Goal: Communication & Community: Answer question/provide support

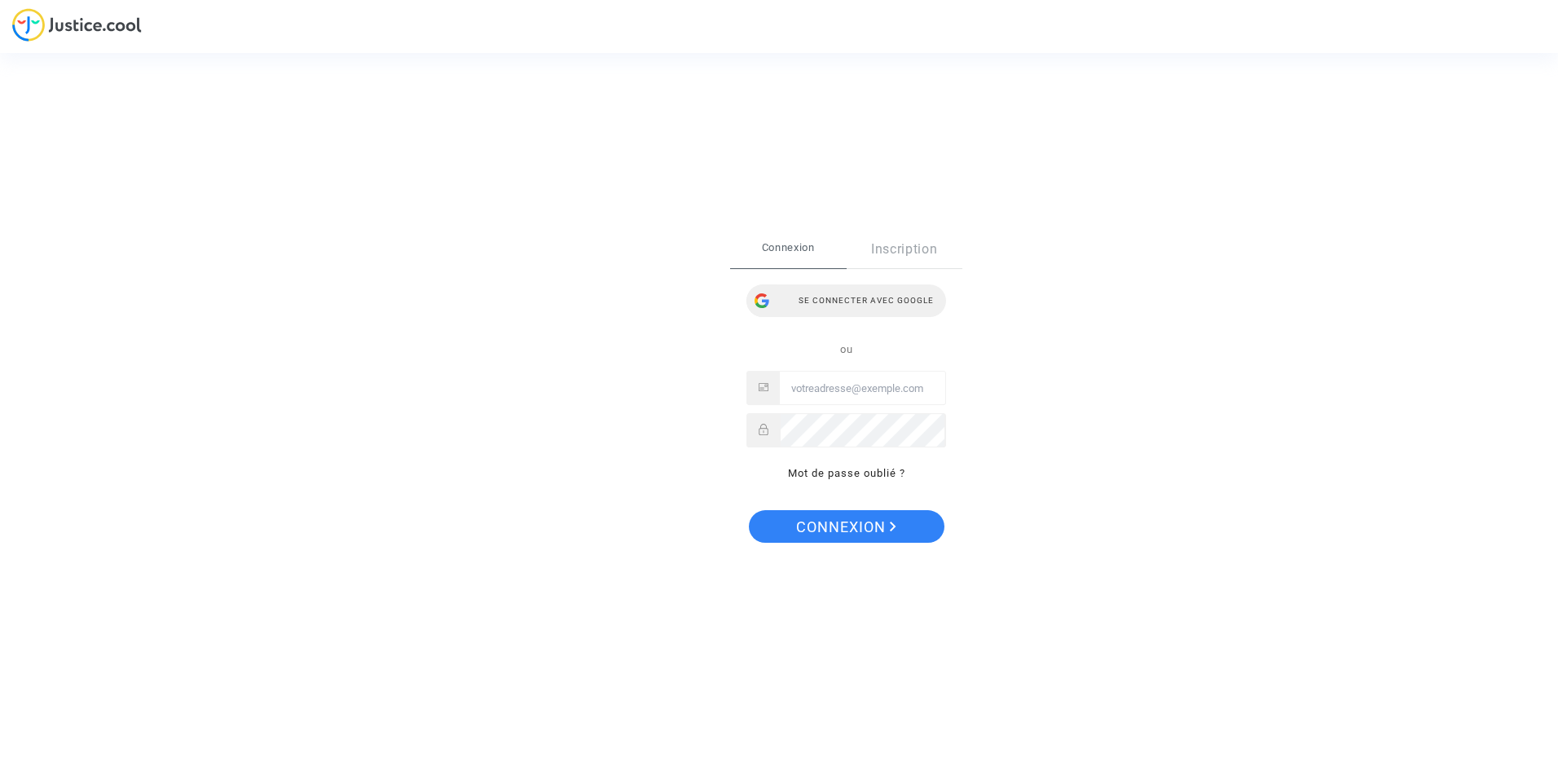
click at [878, 307] on div "Se connecter avec Google" at bounding box center [846, 300] width 199 height 32
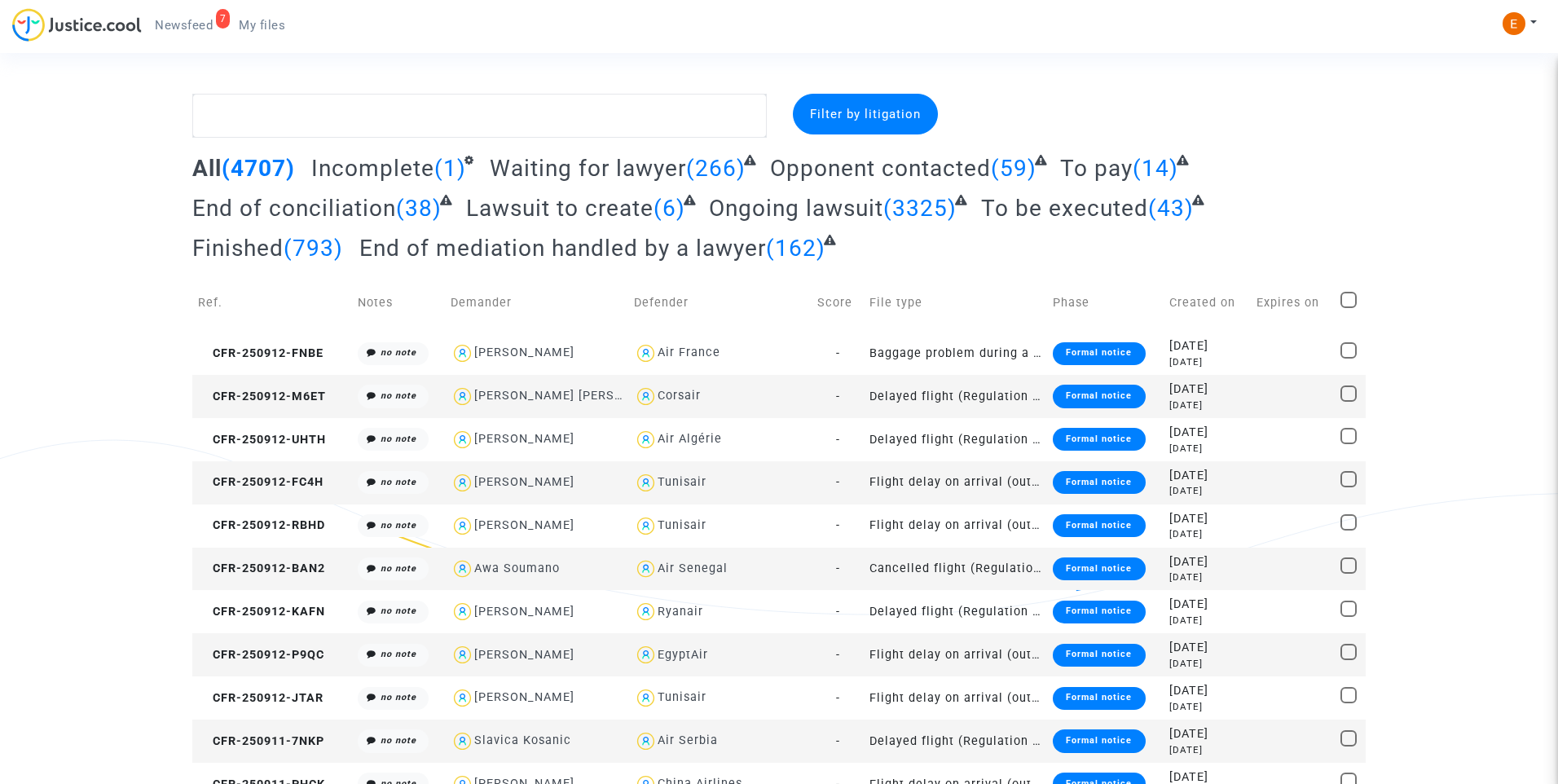
click at [199, 25] on span "Newsfeed" at bounding box center [184, 25] width 57 height 15
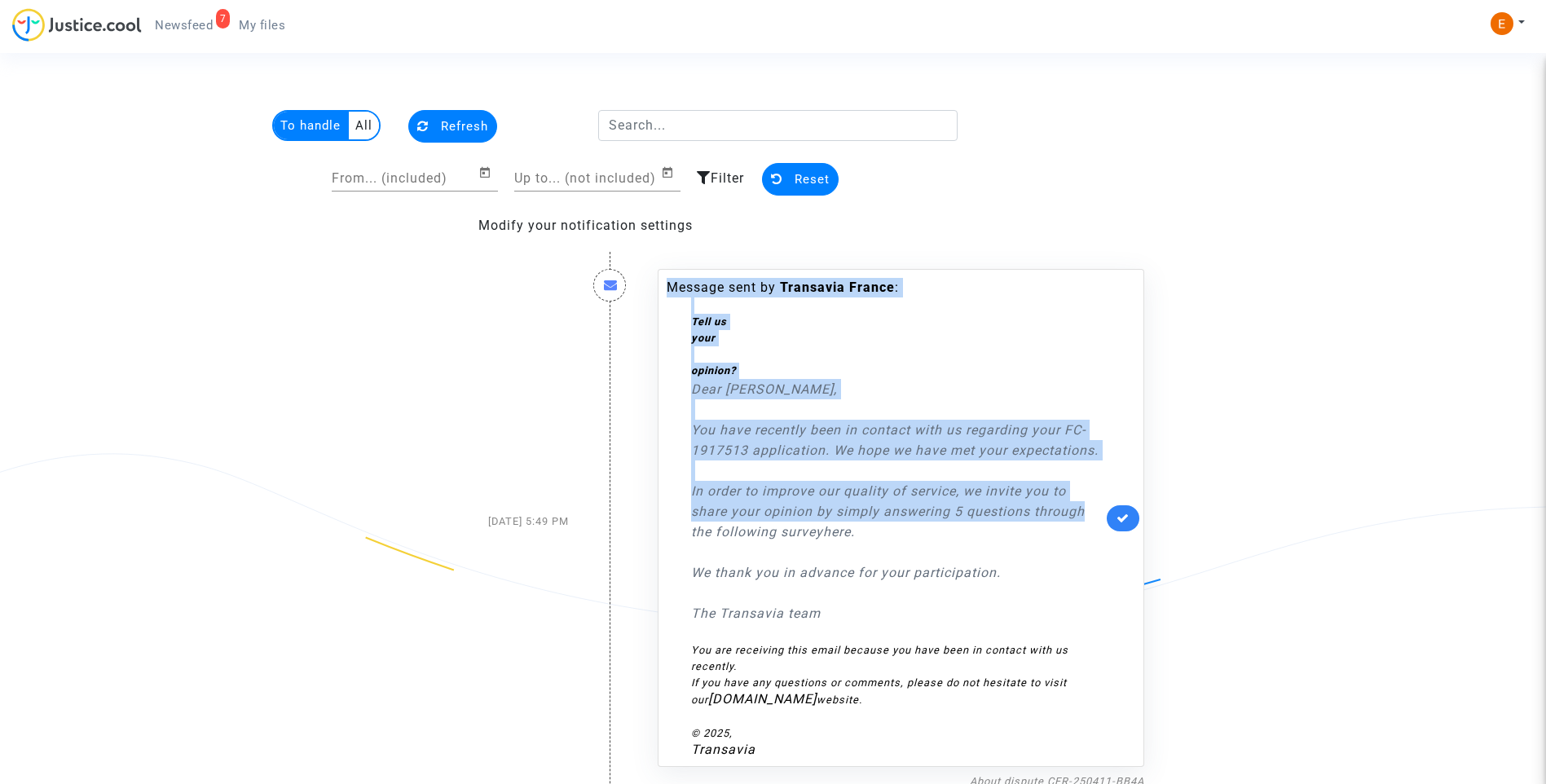
click at [1124, 506] on div "Message sent by Transavia [GEOGRAPHIC_DATA] : Tell us your opinion? Dear [PERSO…" at bounding box center [900, 518] width 487 height 498
click at [1126, 512] on icon at bounding box center [1123, 518] width 13 height 12
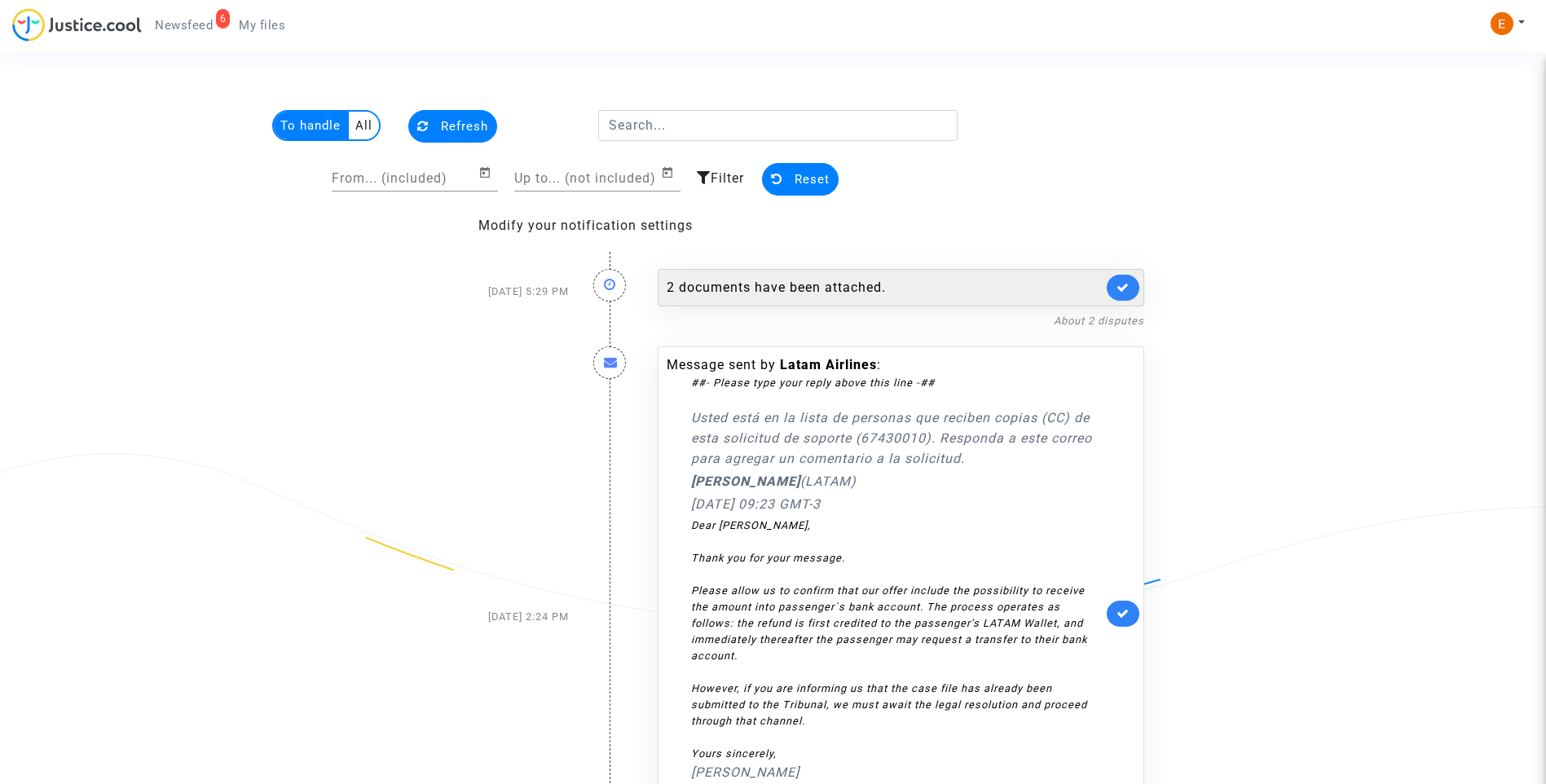
click at [857, 285] on div "2 documents have been attached." at bounding box center [884, 287] width 436 height 19
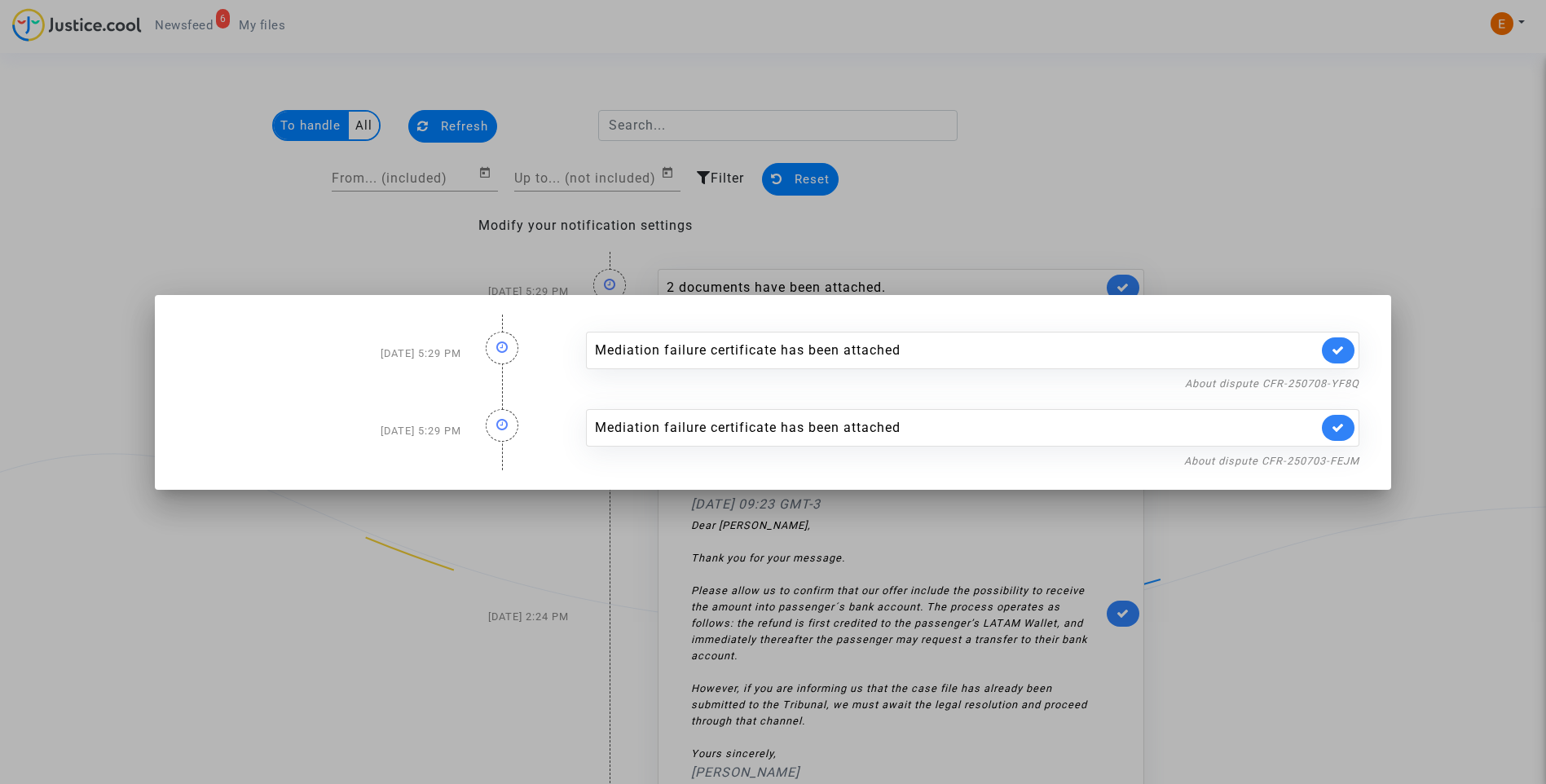
click at [1142, 131] on div at bounding box center [773, 392] width 1546 height 784
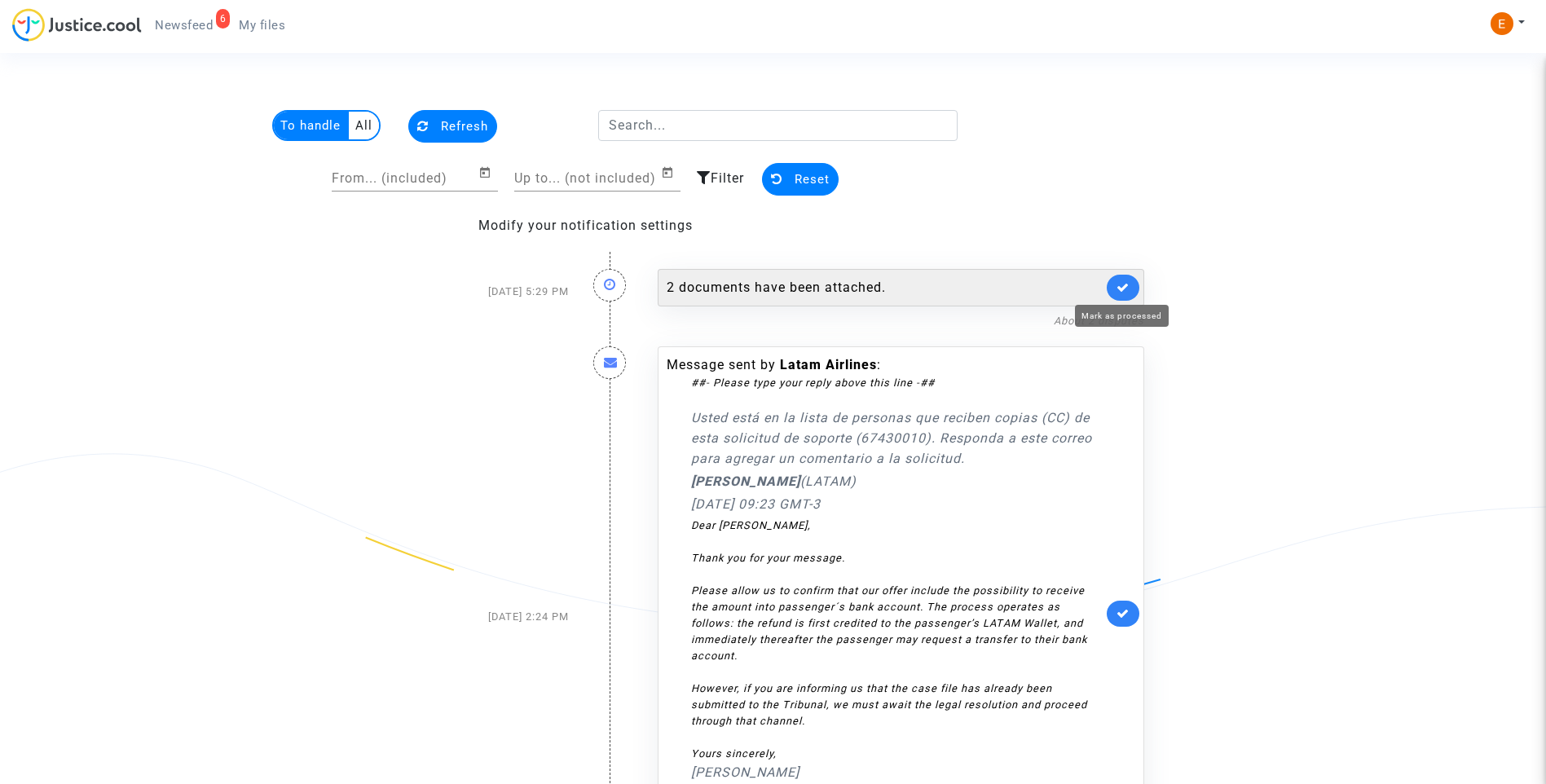
click at [1121, 283] on icon at bounding box center [1123, 287] width 13 height 12
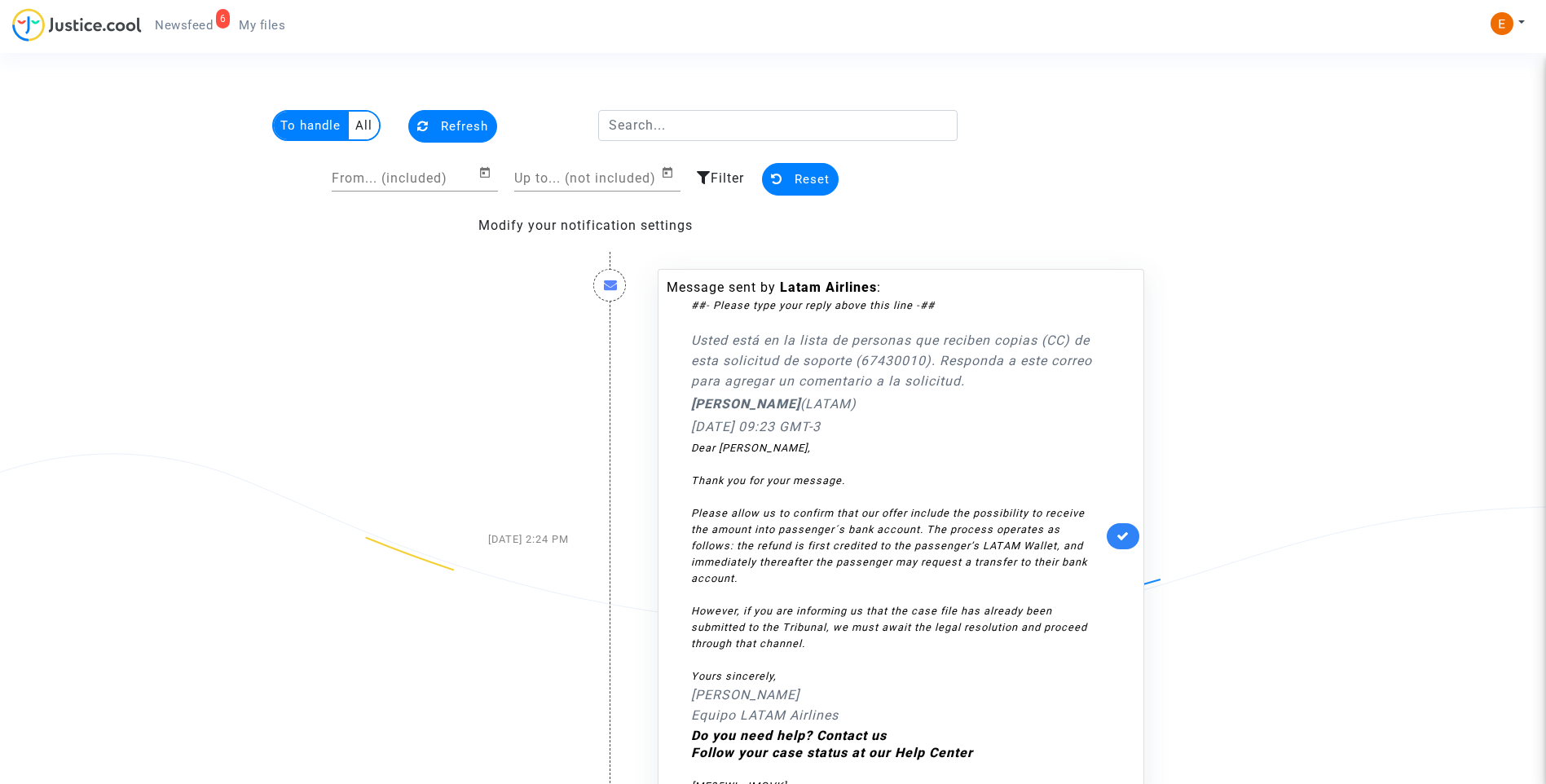
click at [1129, 532] on link at bounding box center [1122, 536] width 32 height 26
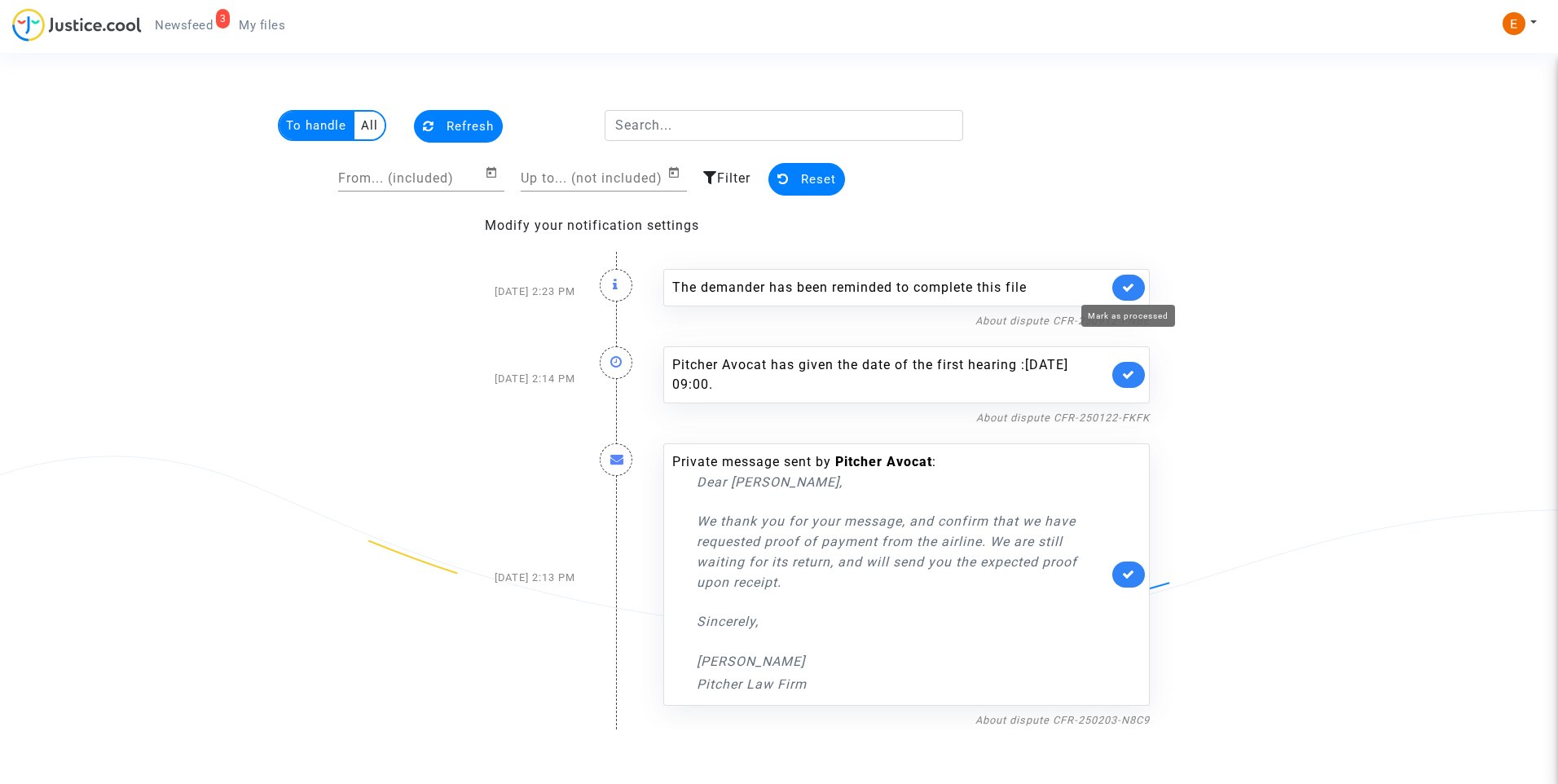
click at [1129, 283] on icon at bounding box center [1128, 287] width 13 height 12
